Goal: Transaction & Acquisition: Subscribe to service/newsletter

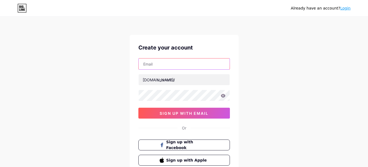
click at [155, 65] on input "text" at bounding box center [184, 64] width 91 height 11
paste input "[EMAIL_ADDRESS][DOMAIN_NAME]"
type input "[EMAIL_ADDRESS][DOMAIN_NAME]"
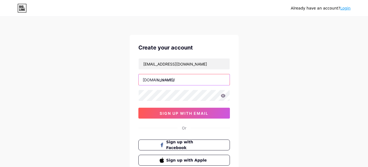
click at [180, 77] on input "text" at bounding box center [184, 79] width 91 height 11
paste input "equilibriumconsult"
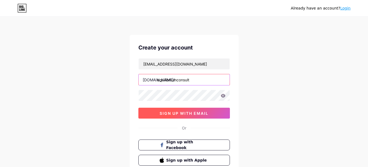
type input "equilibriumconsult"
click at [185, 112] on span "sign up with email" at bounding box center [184, 113] width 49 height 5
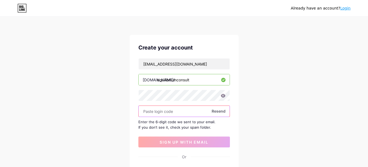
click at [153, 107] on input "text" at bounding box center [184, 111] width 91 height 11
paste input "676897"
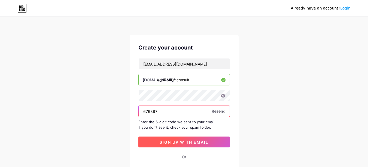
type input "676897"
click at [181, 143] on span "sign up with email" at bounding box center [184, 142] width 49 height 5
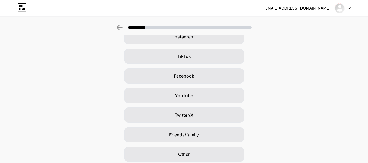
scroll to position [65, 0]
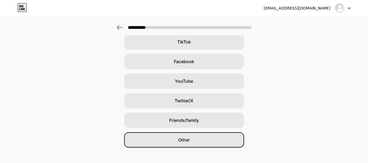
click at [189, 140] on span "Other" at bounding box center [184, 140] width 12 height 7
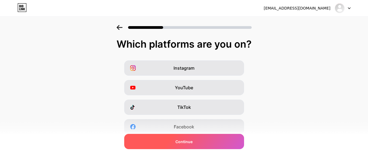
click at [195, 143] on div "Continue" at bounding box center [184, 141] width 120 height 15
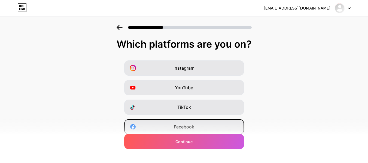
click at [190, 126] on span "Facebook" at bounding box center [184, 127] width 20 height 7
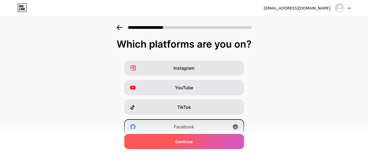
click at [188, 145] on div "Continue" at bounding box center [184, 141] width 120 height 15
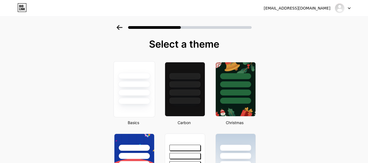
click at [139, 101] on div at bounding box center [134, 101] width 32 height 6
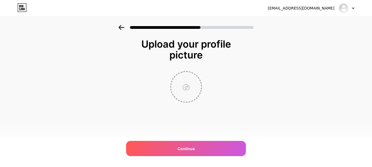
click at [185, 87] on input "file" at bounding box center [186, 87] width 30 height 30
type input "C:\fakepath\Equilibrium Consulting LOGO.jpg"
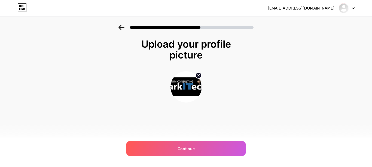
click at [199, 74] on circle at bounding box center [199, 76] width 6 height 6
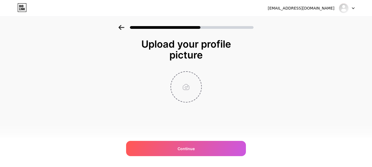
click at [183, 88] on input "file" at bounding box center [186, 87] width 30 height 30
type input "C:\fakepath\image.jpeg"
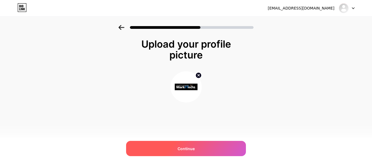
click at [173, 149] on div "Continue" at bounding box center [186, 148] width 120 height 15
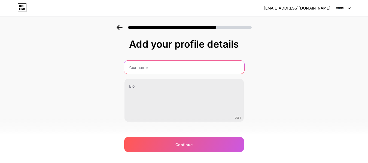
click at [153, 70] on input "text" at bounding box center [184, 67] width 121 height 13
paste input "Equilibrium Consulting"
type input "Equilibrium Consulting"
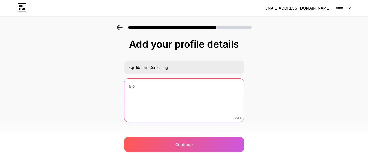
click at [154, 93] on textarea at bounding box center [184, 101] width 119 height 44
click at [157, 90] on textarea "To enrich screen reader interactions, please activate Accessibility in Grammarl…" at bounding box center [184, 101] width 121 height 44
paste textarea "Equilibrium Consulting supports managed service providers with strategies that …"
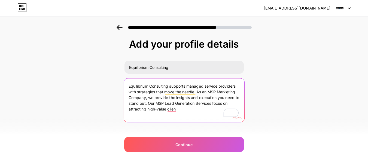
click at [187, 104] on textarea "Equilibrium Consulting supports managed service providers with strategies that …" at bounding box center [184, 101] width 121 height 44
click at [151, 100] on textarea "Equilibrium Consulting supports managed service providers with strategies that …" at bounding box center [184, 101] width 121 height 44
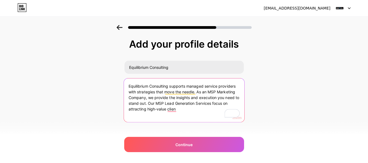
click at [151, 100] on textarea "Equilibrium Consulting supports managed service providers with strategies that …" at bounding box center [184, 101] width 121 height 44
click at [150, 95] on textarea "Equilibrium Consulting supports managed service providers with strategies that …" at bounding box center [184, 101] width 121 height 44
click at [190, 96] on textarea "Equilibrium Consulting supports managed service providers with strategies that …" at bounding box center [184, 101] width 121 height 44
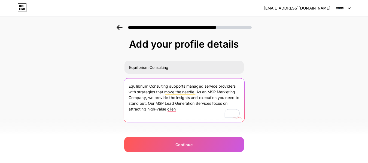
click at [190, 96] on textarea "Equilibrium Consulting supports managed service providers with strategies that …" at bounding box center [184, 101] width 121 height 44
paste textarea "is a trusted MSP Marketing Consultant and partner for IT companies seeking grow…"
paste textarea "[URL]"
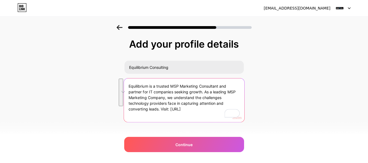
drag, startPoint x: 163, startPoint y: 109, endPoint x: 122, endPoint y: 77, distance: 52.3
click at [122, 77] on div "Add your profile details Equilibrium Consulting Equilibrium is a trusted MSP Ma…" at bounding box center [184, 87] width 368 height 125
paste textarea "At Equilibrium Consulting, we believe every MSP deserves a strong marketing eng…"
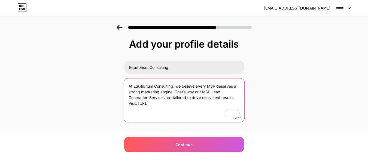
click at [175, 105] on textarea "At Equilibrium Consulting, we believe every MSP deserves a strong marketing eng…" at bounding box center [184, 101] width 121 height 44
drag, startPoint x: 141, startPoint y: 104, endPoint x: 191, endPoint y: 103, distance: 50.2
click at [191, 103] on textarea "At Equilibrium Consulting, we believe every MSP deserves a strong marketing eng…" at bounding box center [184, 101] width 121 height 44
paste textarea "[DOMAIN_NAME][URL]"
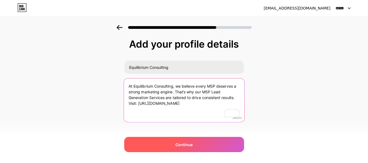
type textarea "At Equilibrium Consulting, we believe every MSP deserves a strong marketing eng…"
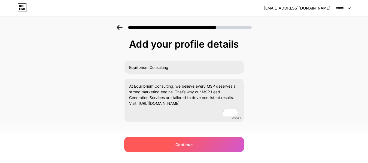
click at [196, 146] on div "Continue" at bounding box center [184, 144] width 120 height 15
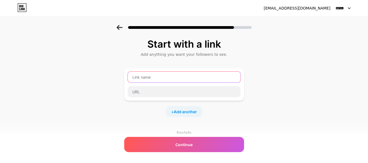
click at [159, 80] on input "text" at bounding box center [184, 77] width 113 height 11
type input "Website"
click at [120, 31] on div at bounding box center [184, 25] width 368 height 19
click at [120, 28] on icon at bounding box center [120, 27] width 6 height 5
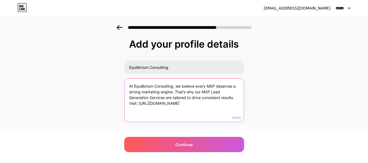
click at [190, 104] on textarea "At Equilibrium Consulting, we believe every MSP deserves a strong marketing eng…" at bounding box center [184, 101] width 119 height 44
click at [190, 104] on textarea "At Equilibrium Consulting, we believe every MSP deserves a strong marketing eng…" at bounding box center [184, 101] width 121 height 44
click at [189, 104] on textarea "At Equilibrium Consulting, we believe every MSP deserves a strong marketing eng…" at bounding box center [184, 101] width 121 height 44
click at [172, 105] on textarea "At Equilibrium Consulting, we believe every MSP deserves a strong marketing eng…" at bounding box center [184, 101] width 121 height 44
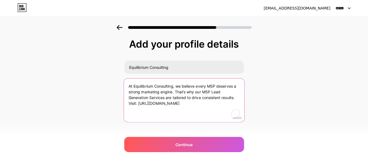
click at [172, 105] on textarea "At Equilibrium Consulting, we believe every MSP deserves a strong marketing eng…" at bounding box center [184, 101] width 121 height 44
drag, startPoint x: 202, startPoint y: 106, endPoint x: 122, endPoint y: 105, distance: 80.2
click at [122, 105] on div "Add your profile details Equilibrium Consulting At Equilibrium Consulting, we b…" at bounding box center [184, 87] width 368 height 125
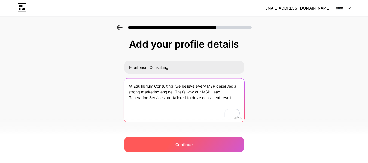
type textarea "At Equilibrium Consulting, we believe every MSP deserves a strong marketing eng…"
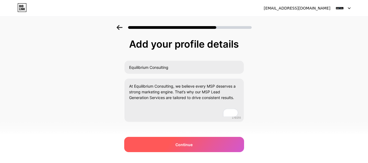
click at [175, 144] on div "Continue" at bounding box center [184, 144] width 120 height 15
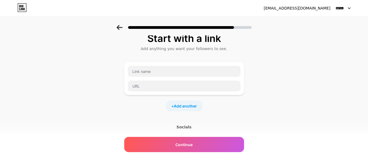
scroll to position [1, 0]
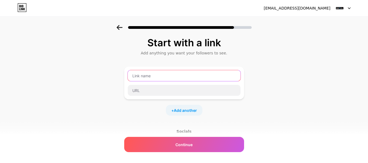
click at [151, 76] on input "text" at bounding box center [184, 75] width 113 height 11
type input "E"
type input "Website"
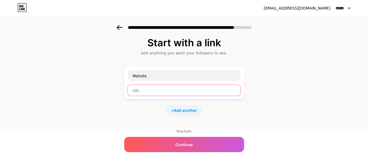
click at [144, 89] on input "text" at bounding box center [184, 90] width 113 height 11
paste input "[URL][DOMAIN_NAME]"
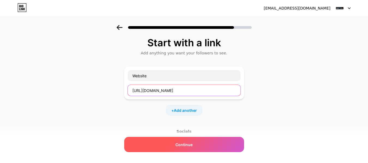
type input "[URL][DOMAIN_NAME]"
click at [190, 142] on span "Continue" at bounding box center [184, 145] width 17 height 6
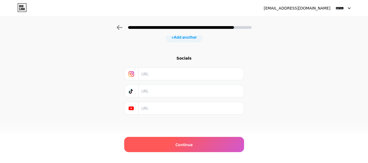
scroll to position [75, 0]
click at [187, 144] on span "Continue" at bounding box center [184, 145] width 17 height 6
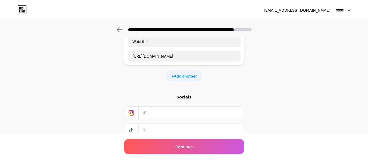
scroll to position [0, 0]
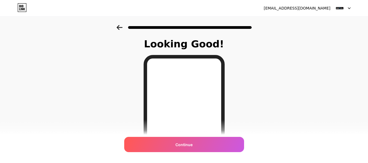
click at [341, 9] on img at bounding box center [340, 8] width 10 height 10
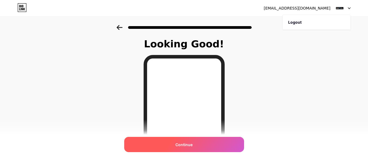
click at [200, 142] on div "Continue" at bounding box center [184, 144] width 120 height 15
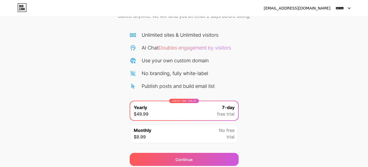
scroll to position [52, 0]
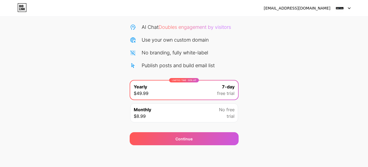
drag, startPoint x: 339, startPoint y: 55, endPoint x: 341, endPoint y: 28, distance: 26.2
click at [339, 54] on div "Start your 7 day free trial Cancel anytime. We will send you an email 2 days be…" at bounding box center [184, 59] width 368 height 173
click at [339, 9] on img at bounding box center [340, 8] width 10 height 10
drag, startPoint x: 297, startPoint y: 86, endPoint x: 269, endPoint y: 99, distance: 31.1
click at [299, 85] on div "Start your 7 day free trial Cancel anytime. We will send you an email 2 days be…" at bounding box center [184, 59] width 368 height 173
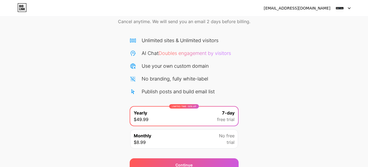
scroll to position [0, 0]
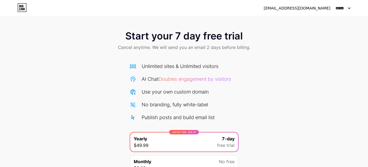
click at [282, 95] on div "Start your 7 day free trial Cancel anytime. We will send you an email 2 days be…" at bounding box center [184, 111] width 368 height 173
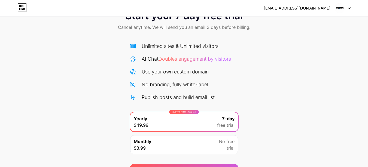
scroll to position [52, 0]
